Goal: Find specific page/section: Find specific page/section

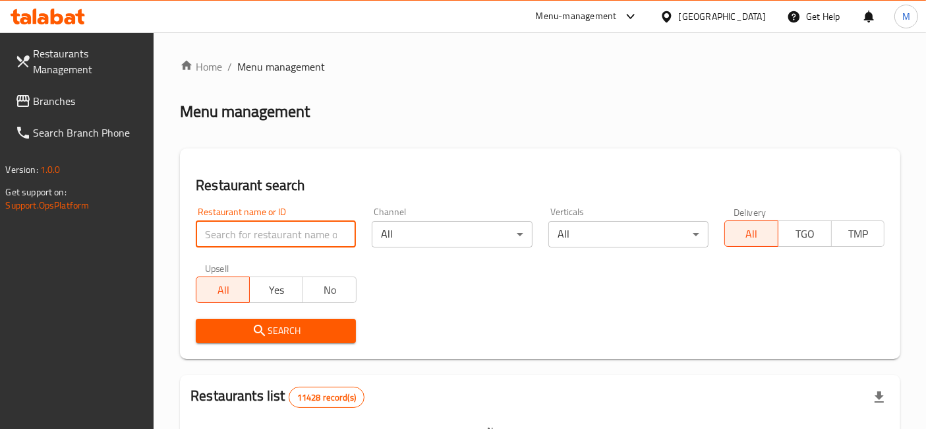
click at [236, 237] on input "search" at bounding box center [276, 234] width 160 height 26
click button "Search" at bounding box center [276, 330] width 160 height 24
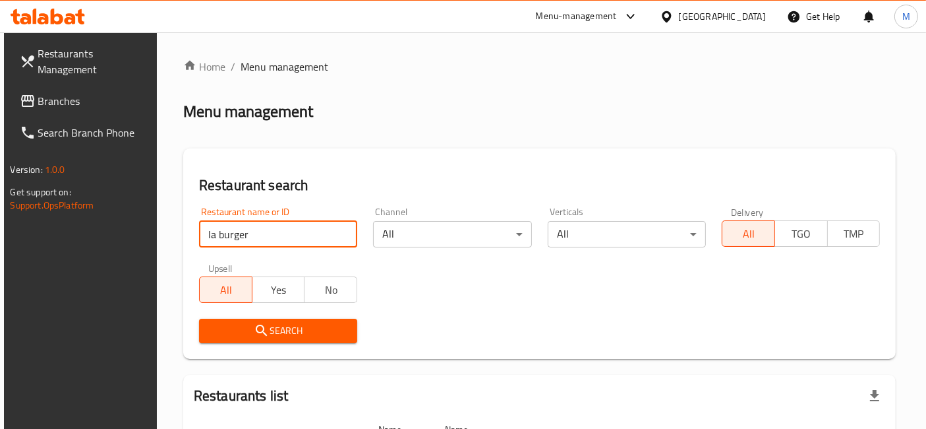
click at [229, 343] on div "Search" at bounding box center [278, 331] width 174 height 40
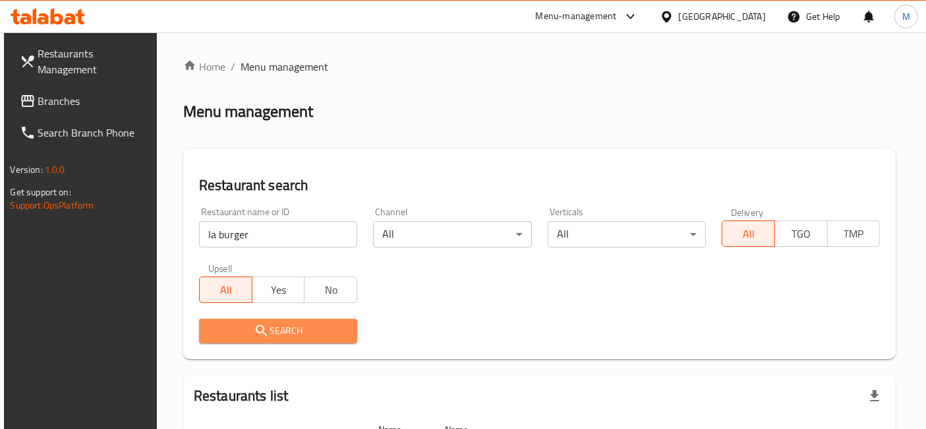
click at [231, 338] on span "Search" at bounding box center [278, 330] width 137 height 16
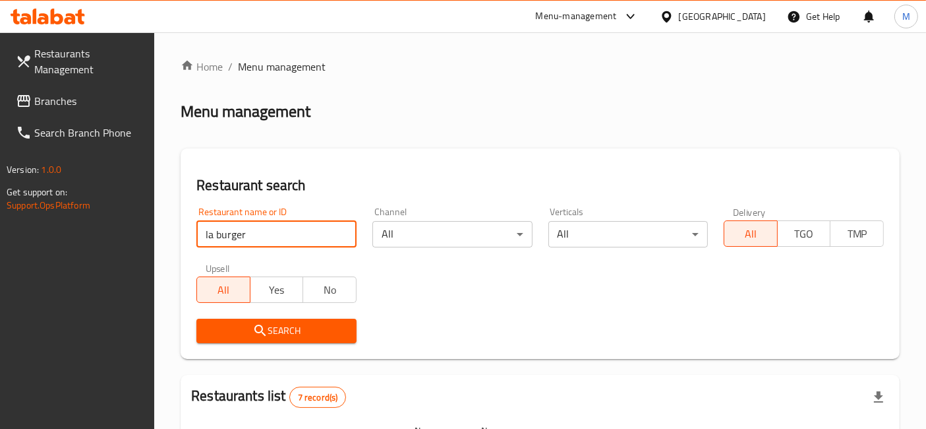
click at [218, 231] on input "la burger" at bounding box center [276, 234] width 160 height 26
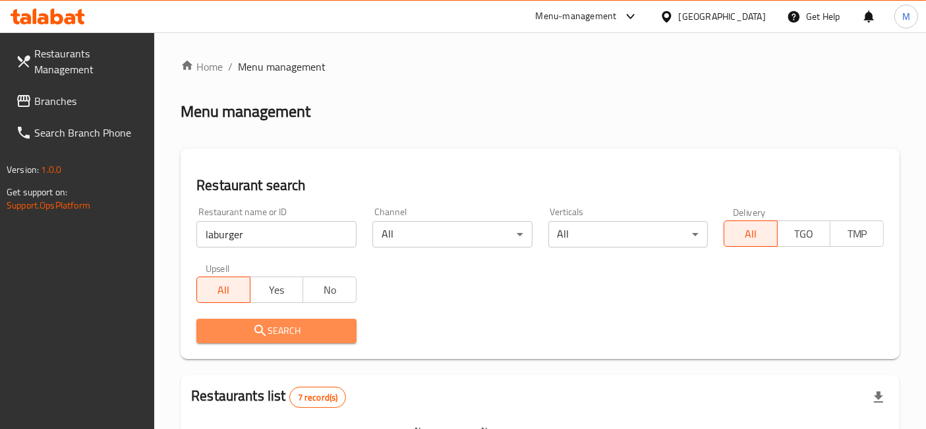
click at [271, 325] on span "Search" at bounding box center [276, 330] width 139 height 16
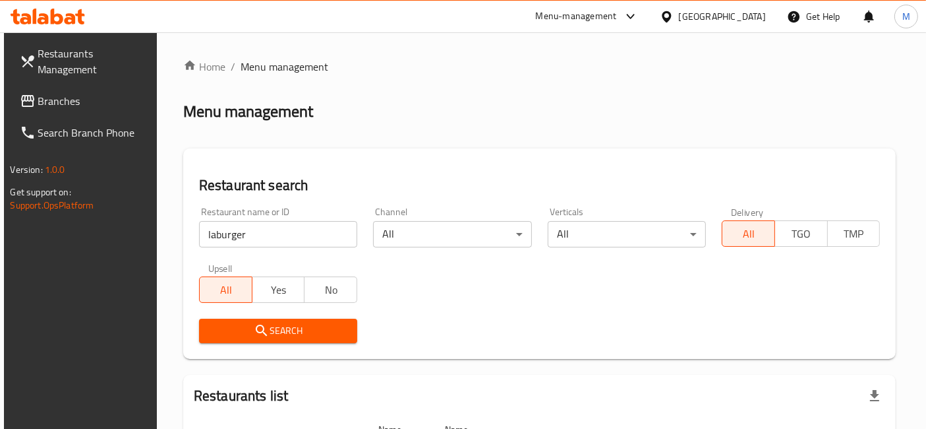
scroll to position [151, 0]
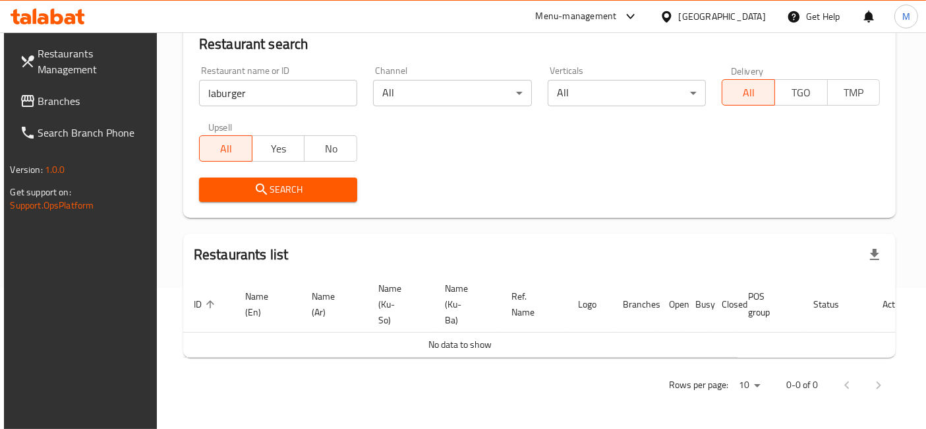
drag, startPoint x: 274, startPoint y: 100, endPoint x: 272, endPoint y: 87, distance: 13.3
click at [272, 87] on div "Restaurant name or ID laburger Restaurant name or ID" at bounding box center [278, 86] width 174 height 56
click at [272, 87] on input "laburger" at bounding box center [278, 93] width 158 height 26
type input "la Burger"
click button "Search" at bounding box center [278, 189] width 158 height 24
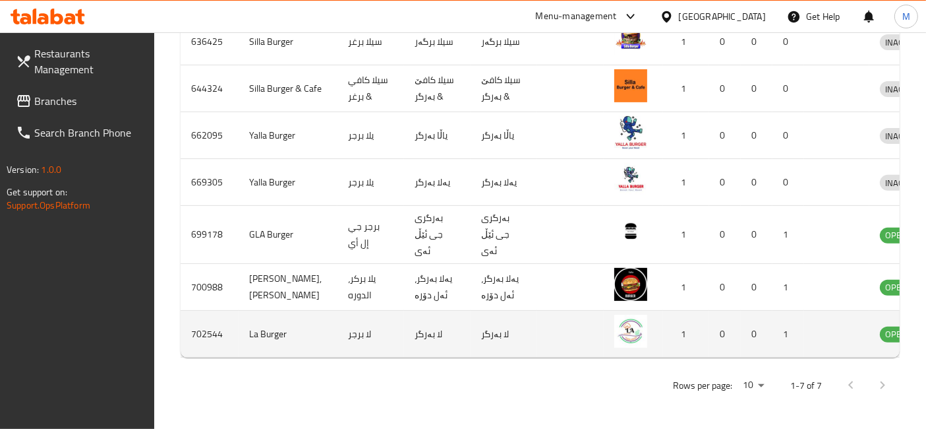
scroll to position [0, 54]
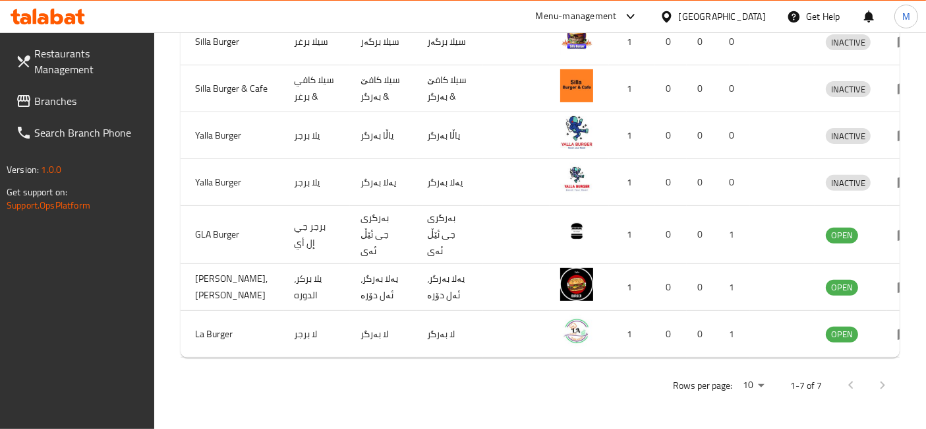
click at [49, 19] on icon at bounding box center [48, 17] width 75 height 16
